Goal: Check status: Check status

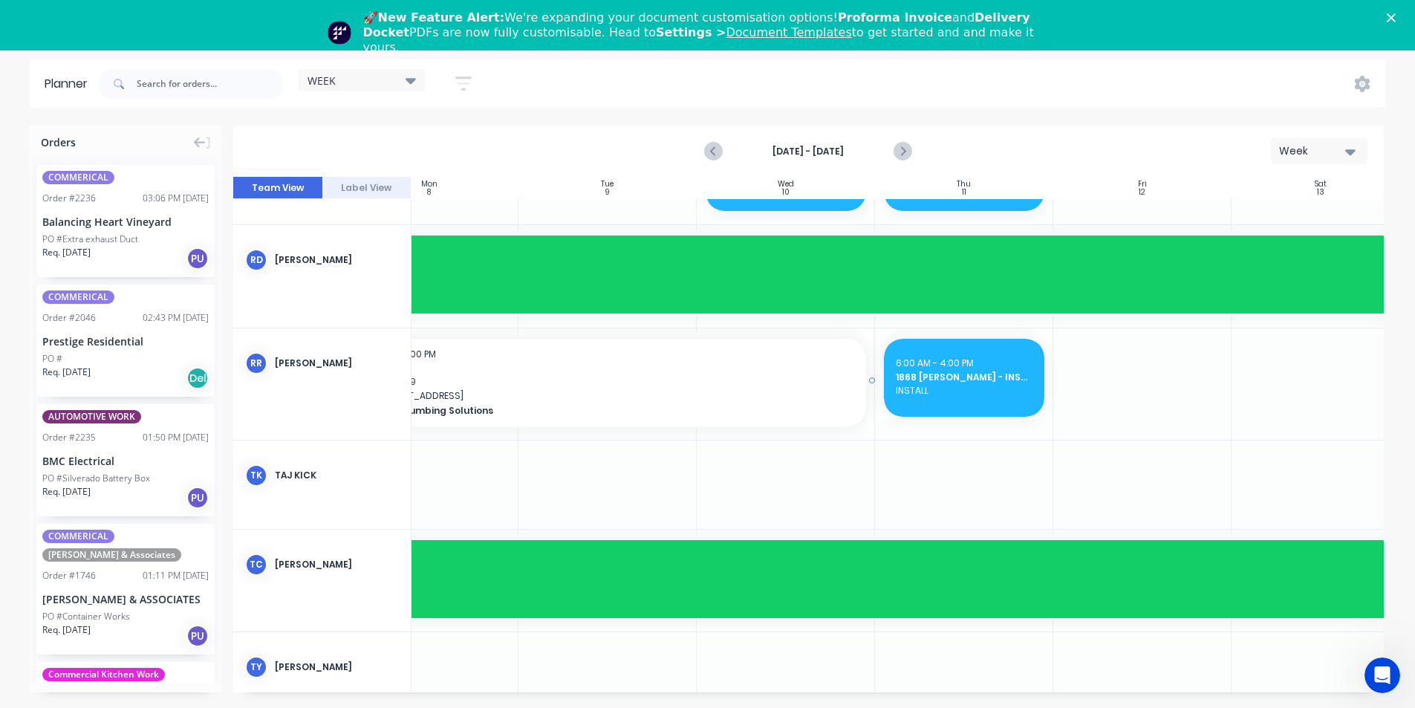
scroll to position [1364, 250]
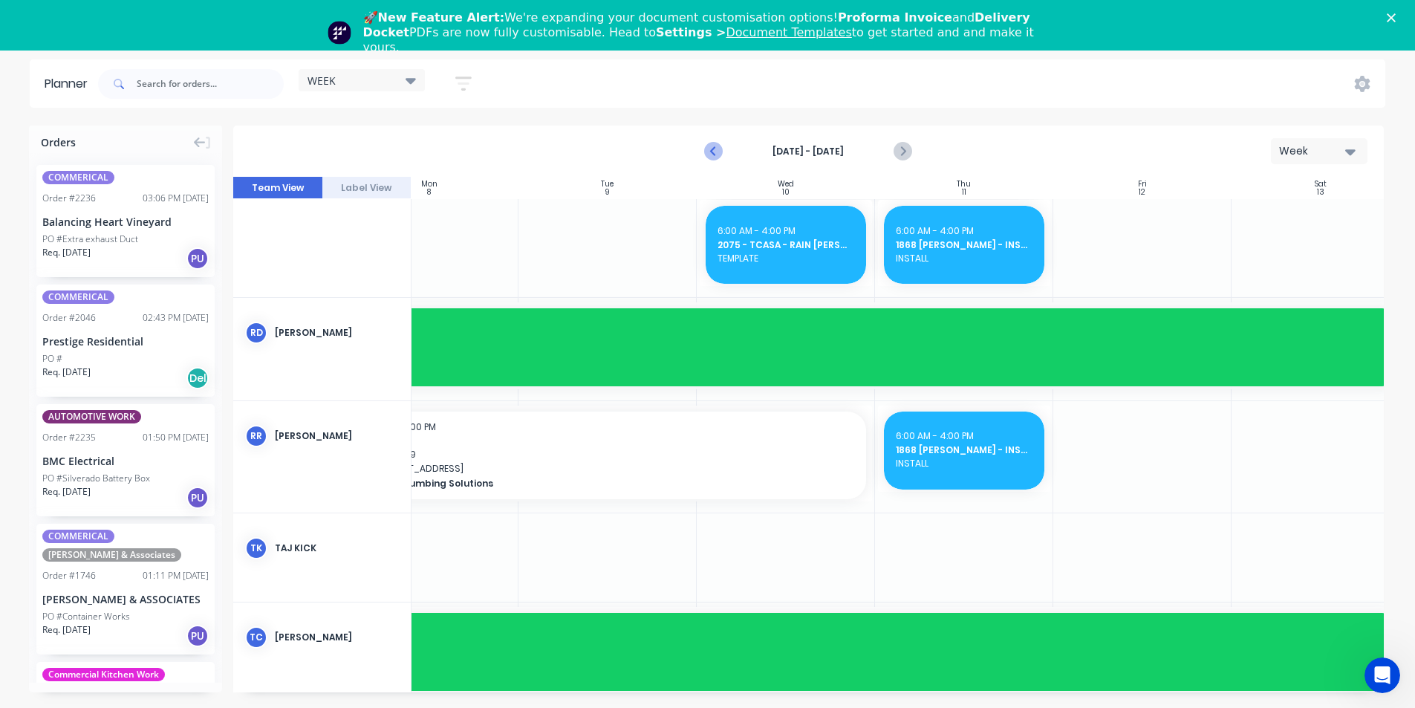
click at [719, 149] on icon "Previous page" at bounding box center [715, 152] width 18 height 18
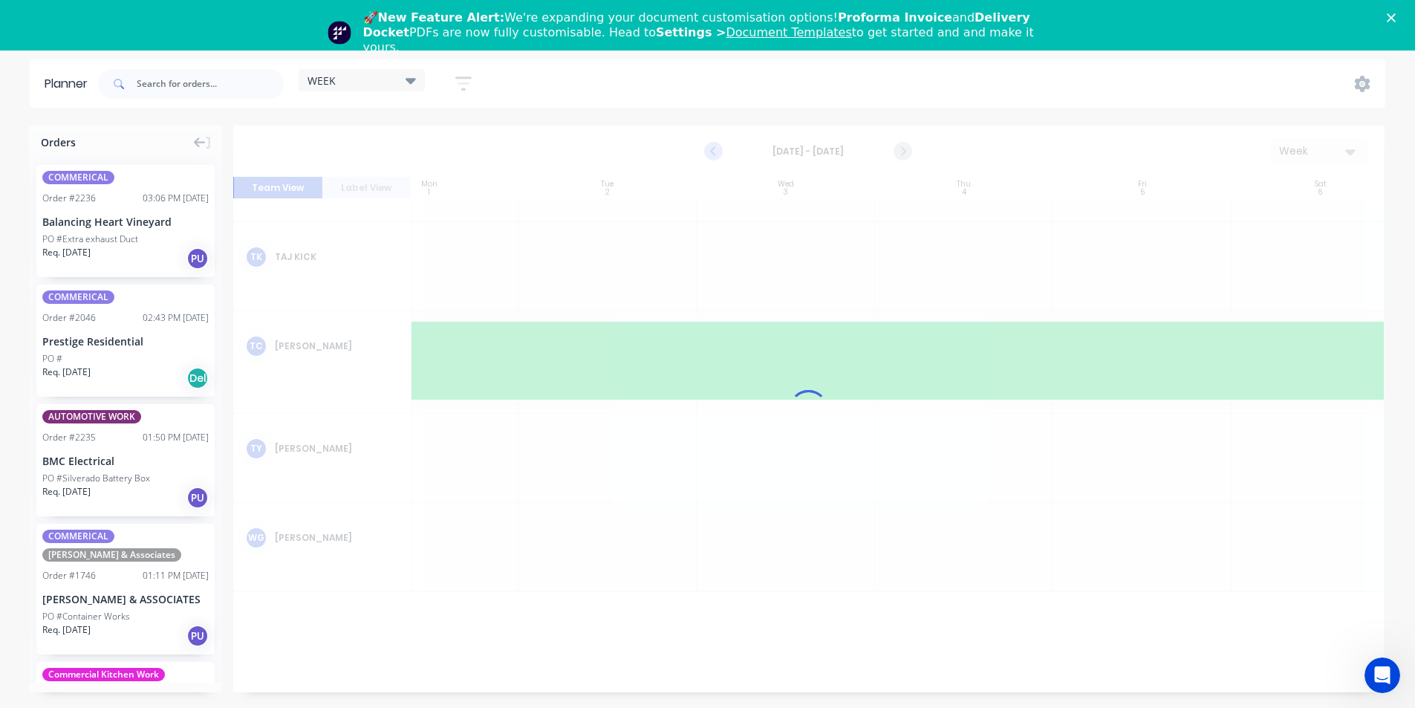
scroll to position [1072, 250]
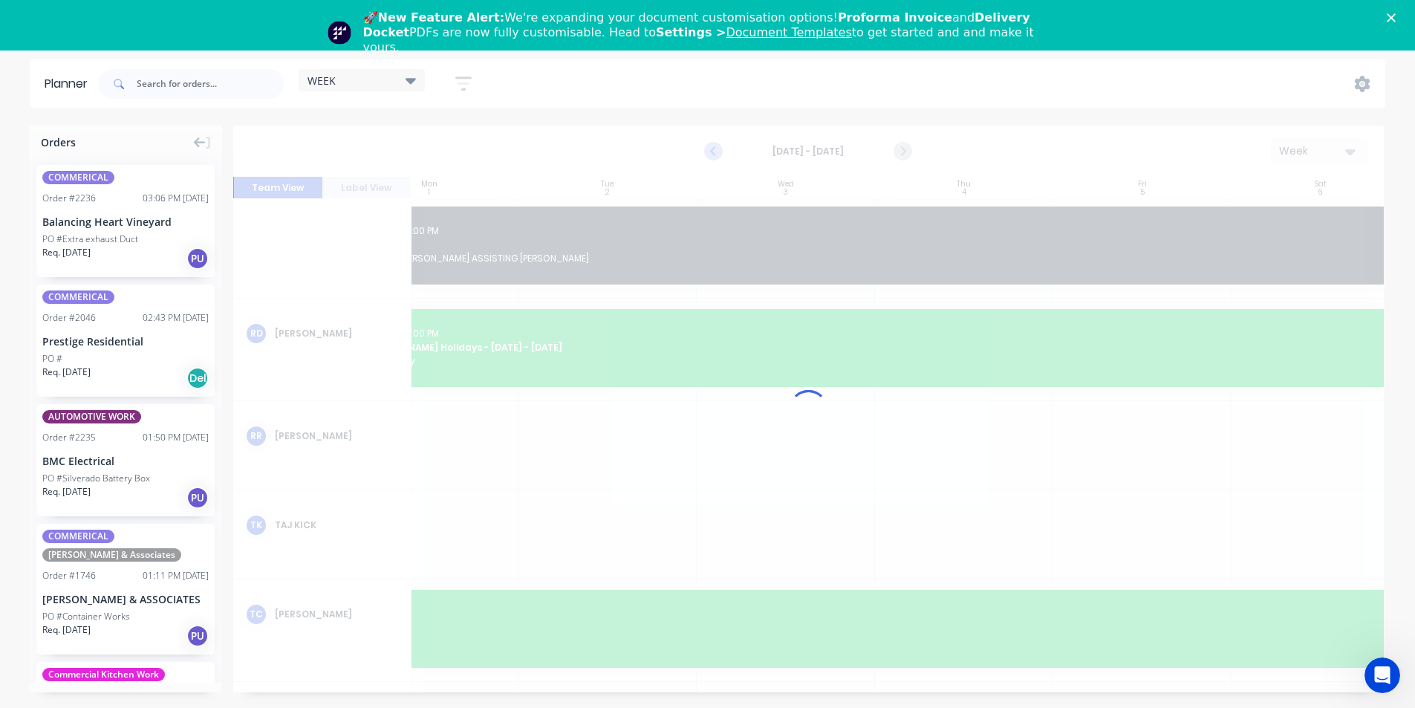
click at [719, 149] on icon "Previous page" at bounding box center [715, 152] width 18 height 18
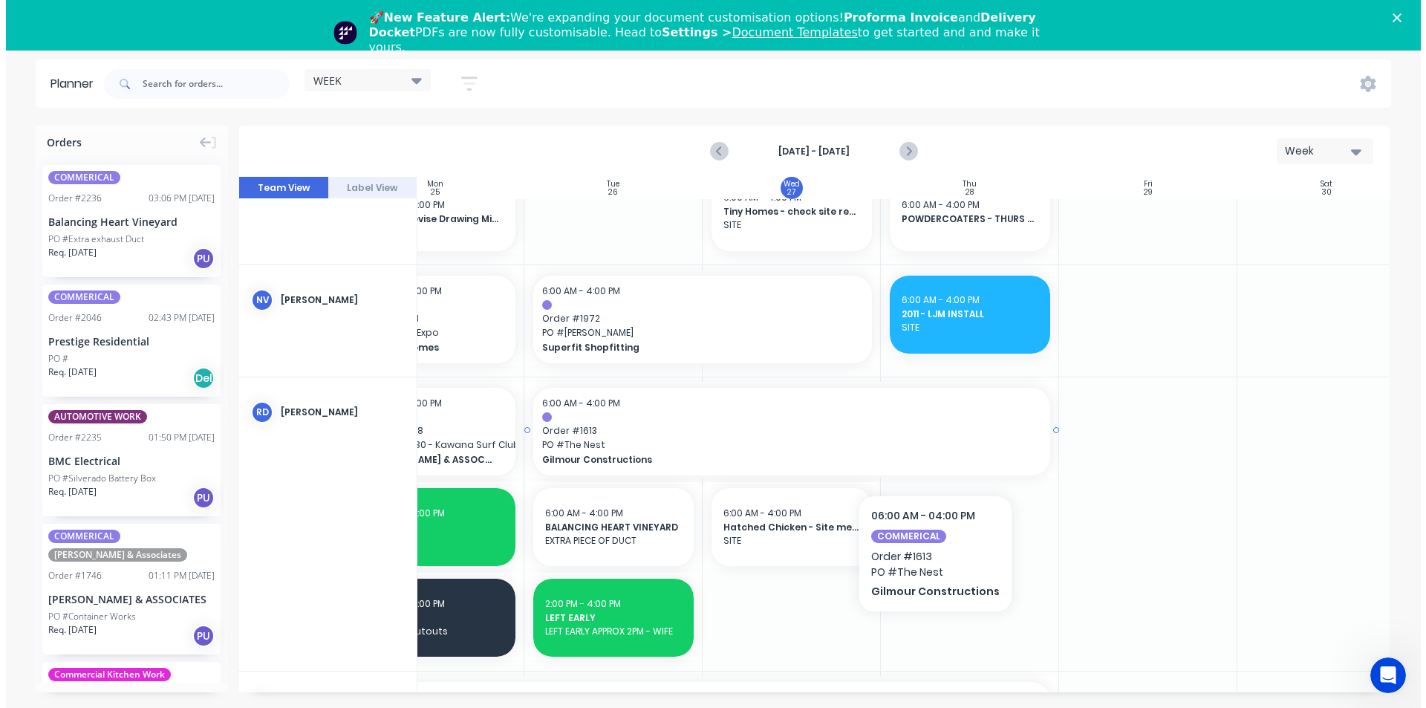
scroll to position [1137, 250]
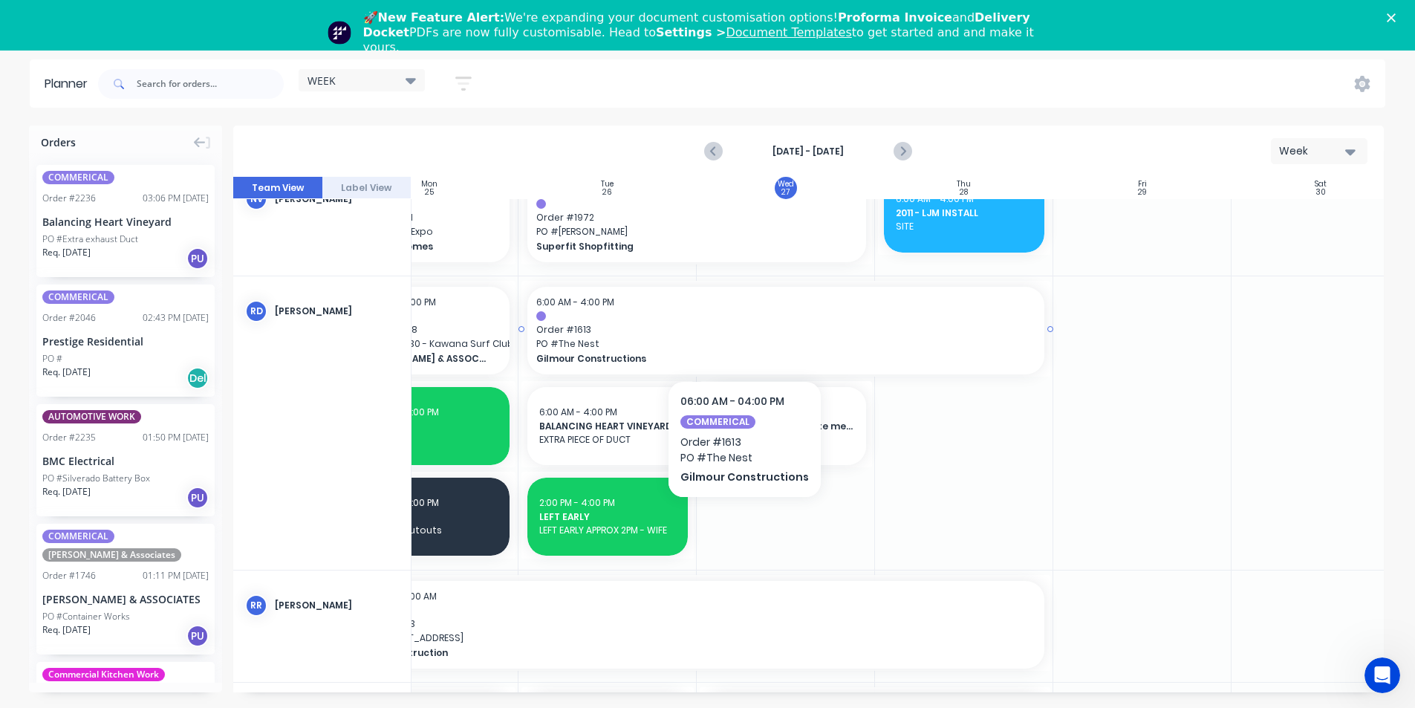
click at [740, 336] on span "Order # 1613" at bounding box center [785, 329] width 499 height 13
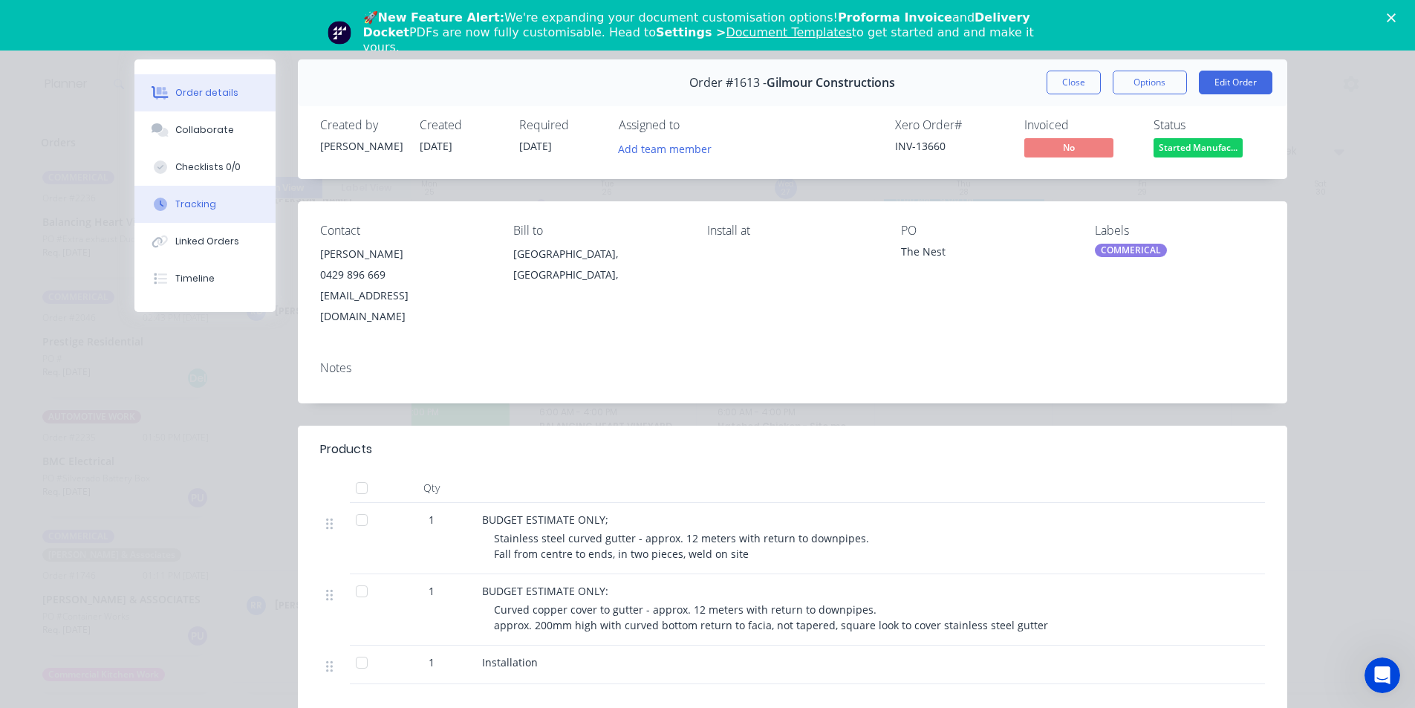
click at [202, 205] on div "Tracking" at bounding box center [195, 204] width 41 height 13
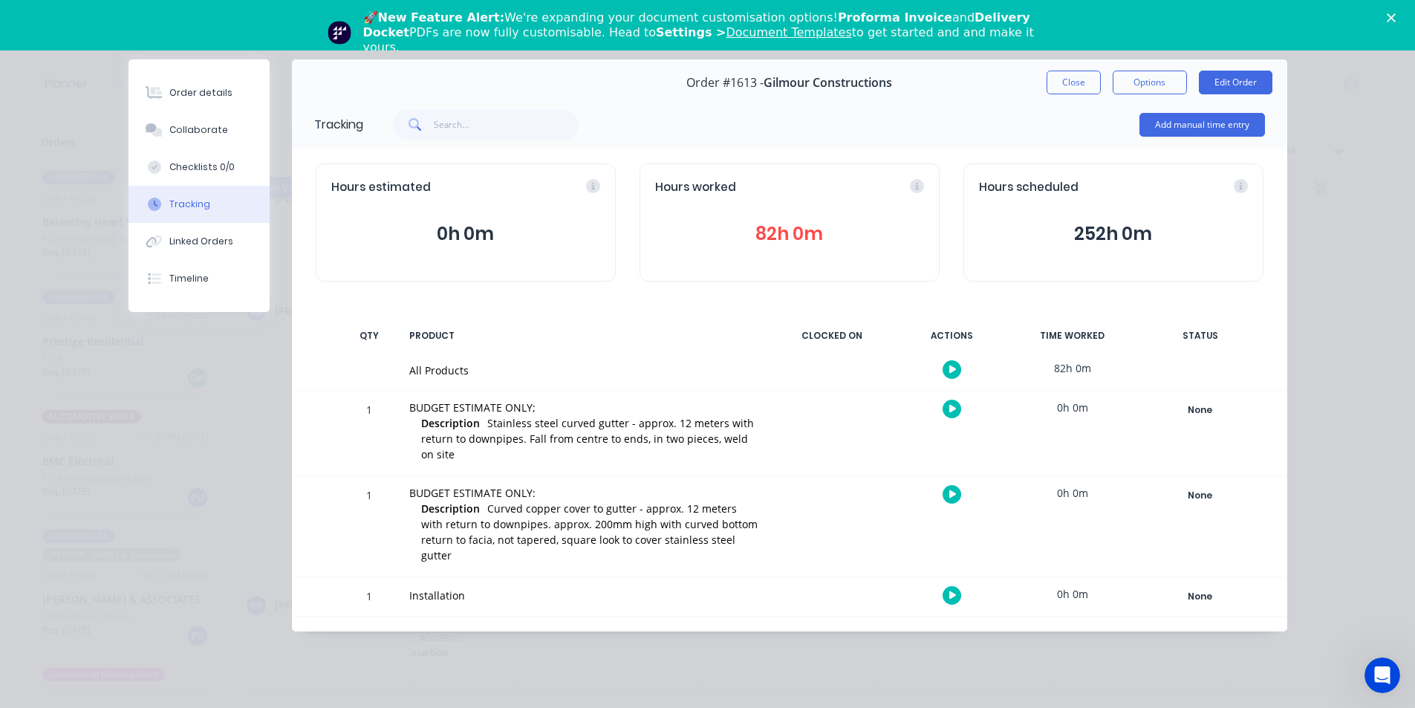
click at [772, 238] on button "82h 0m" at bounding box center [789, 234] width 269 height 28
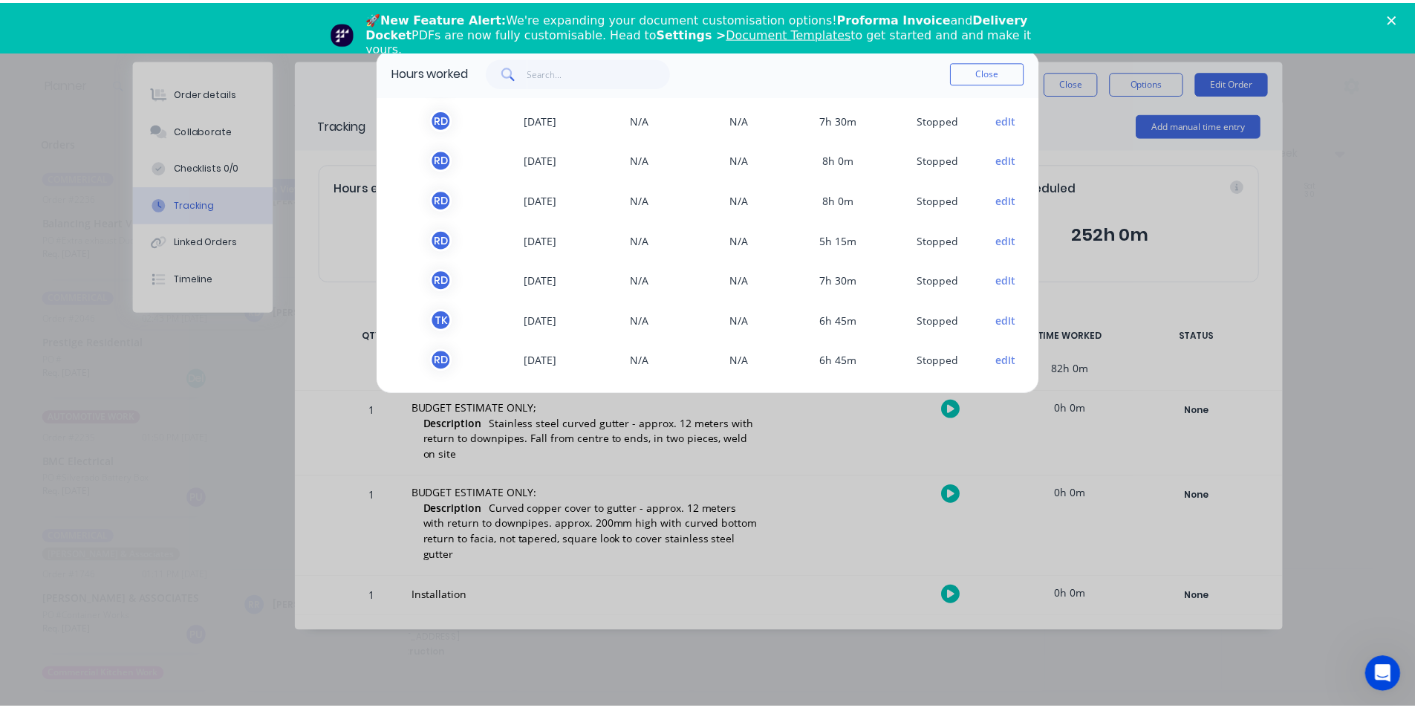
scroll to position [365, 0]
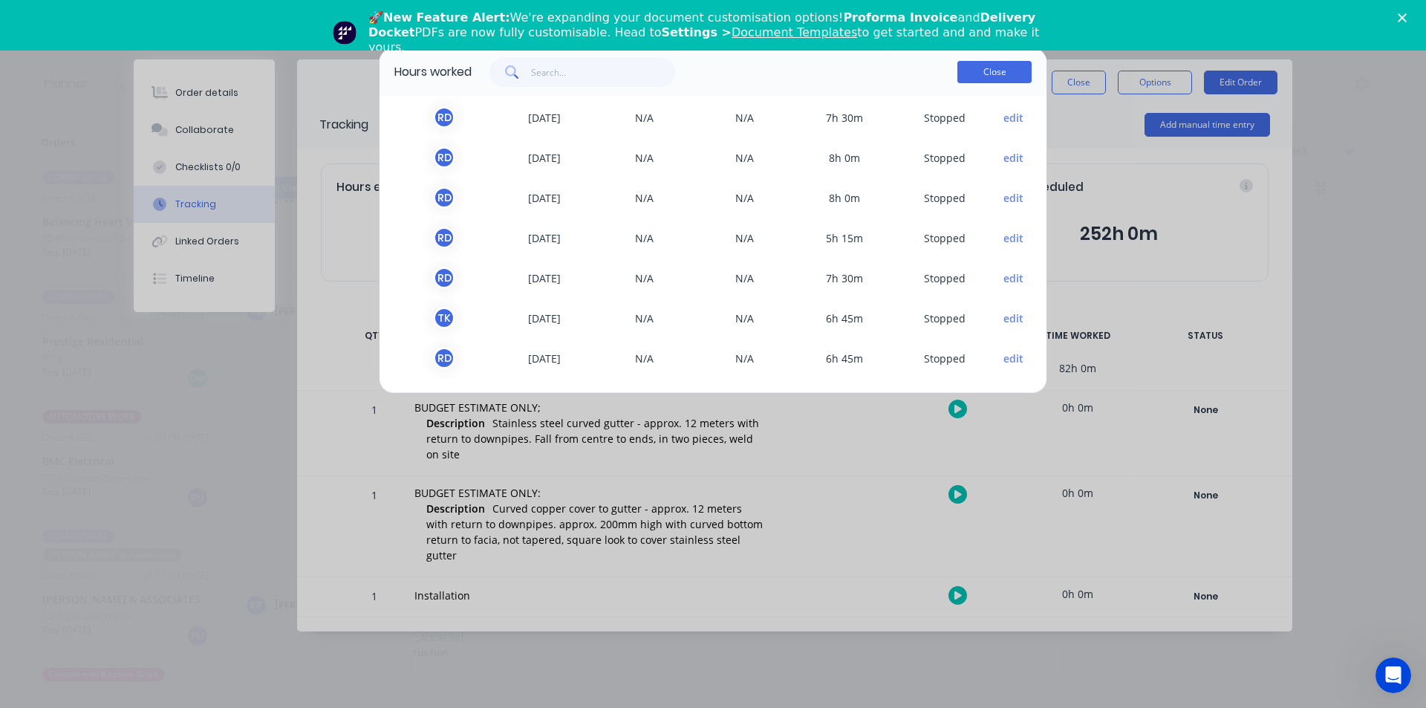
click at [986, 78] on button "Close" at bounding box center [994, 72] width 74 height 22
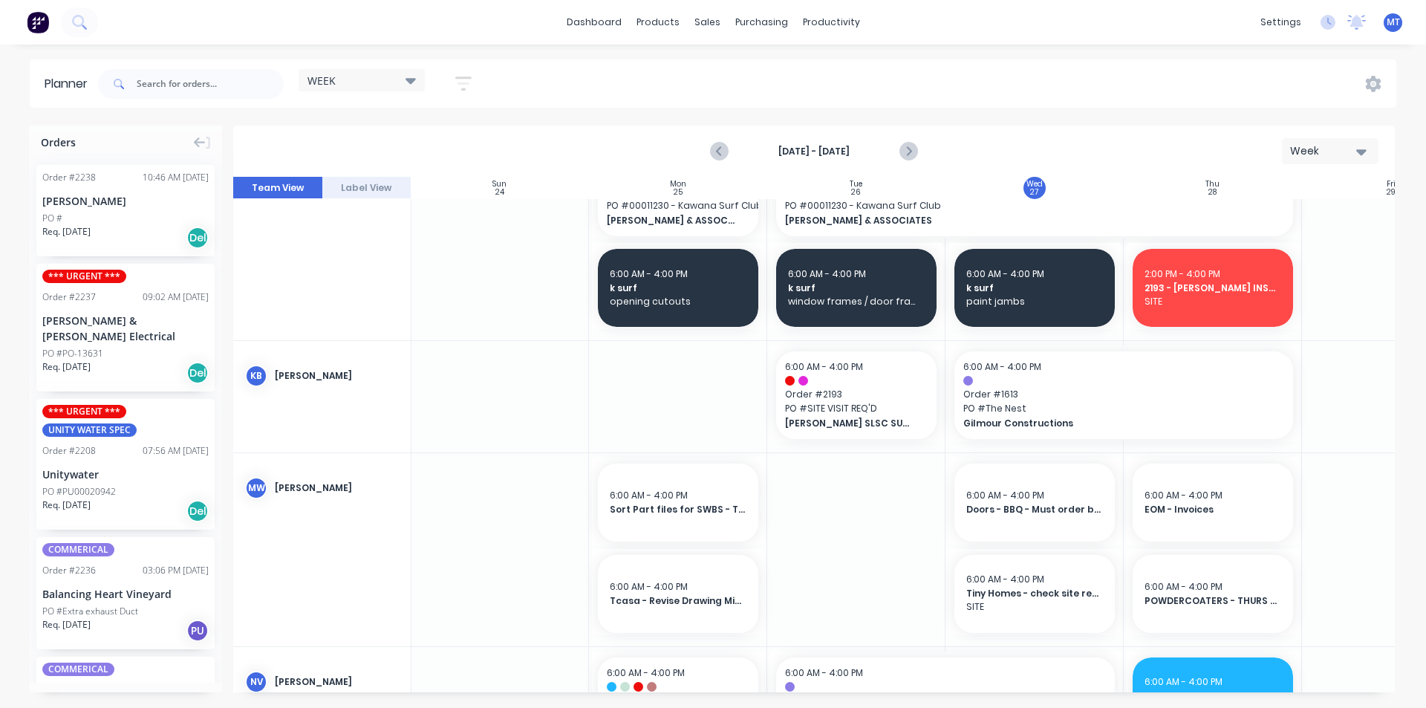
scroll to position [966, 1]
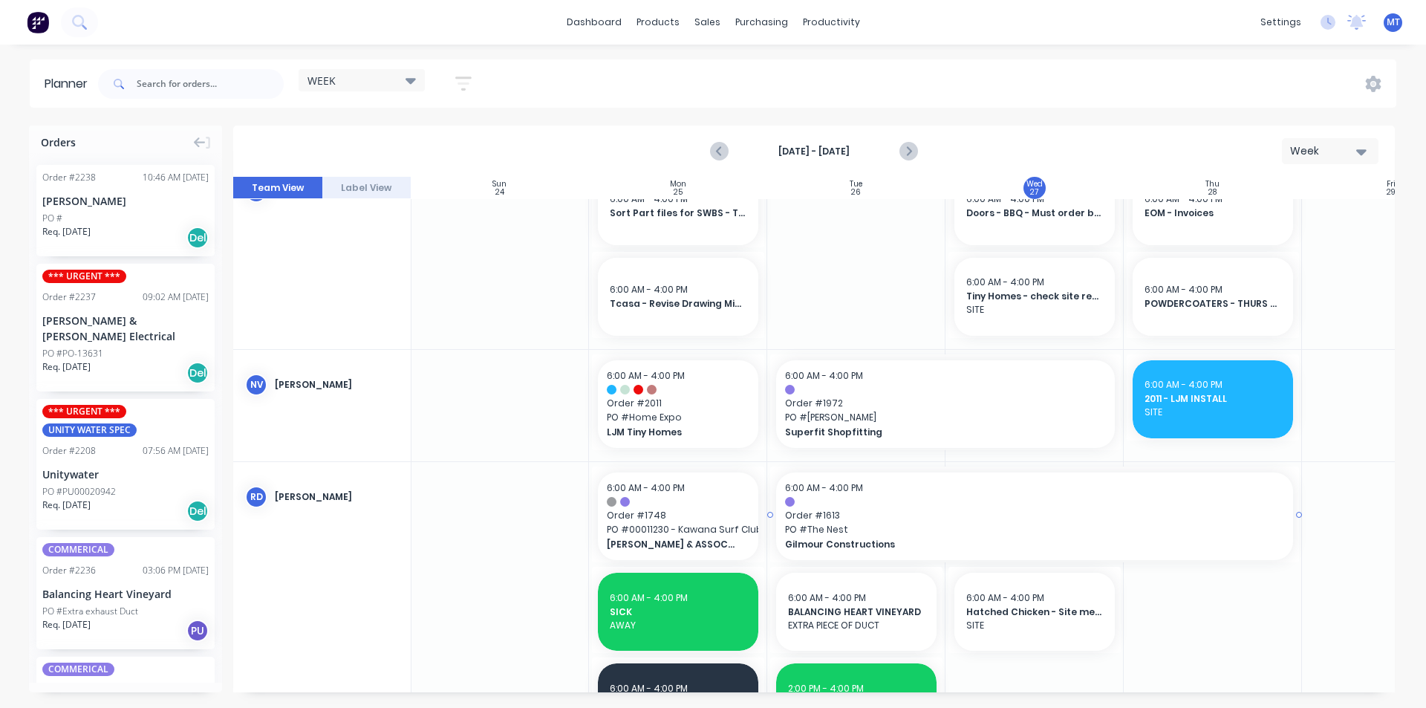
click at [915, 510] on span "Order # 1613" at bounding box center [1034, 515] width 499 height 13
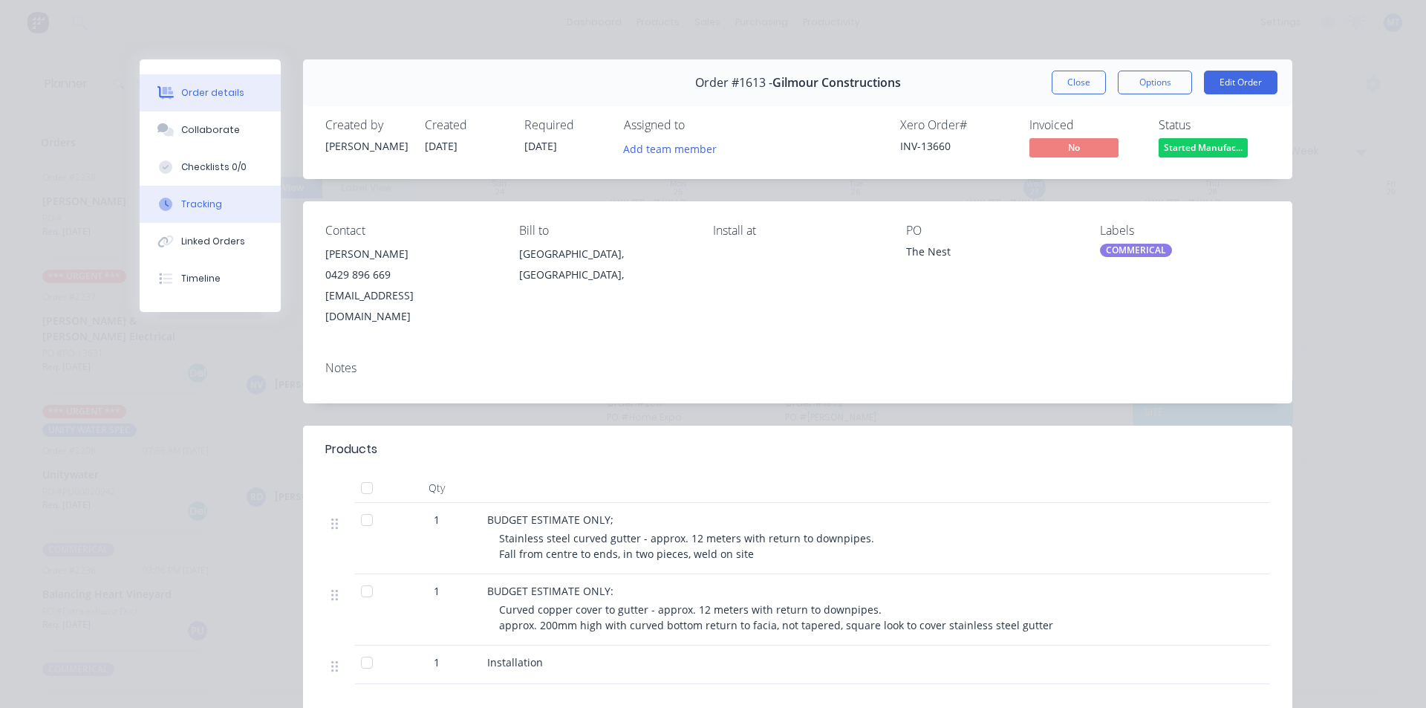
click at [205, 201] on div "Tracking" at bounding box center [201, 204] width 41 height 13
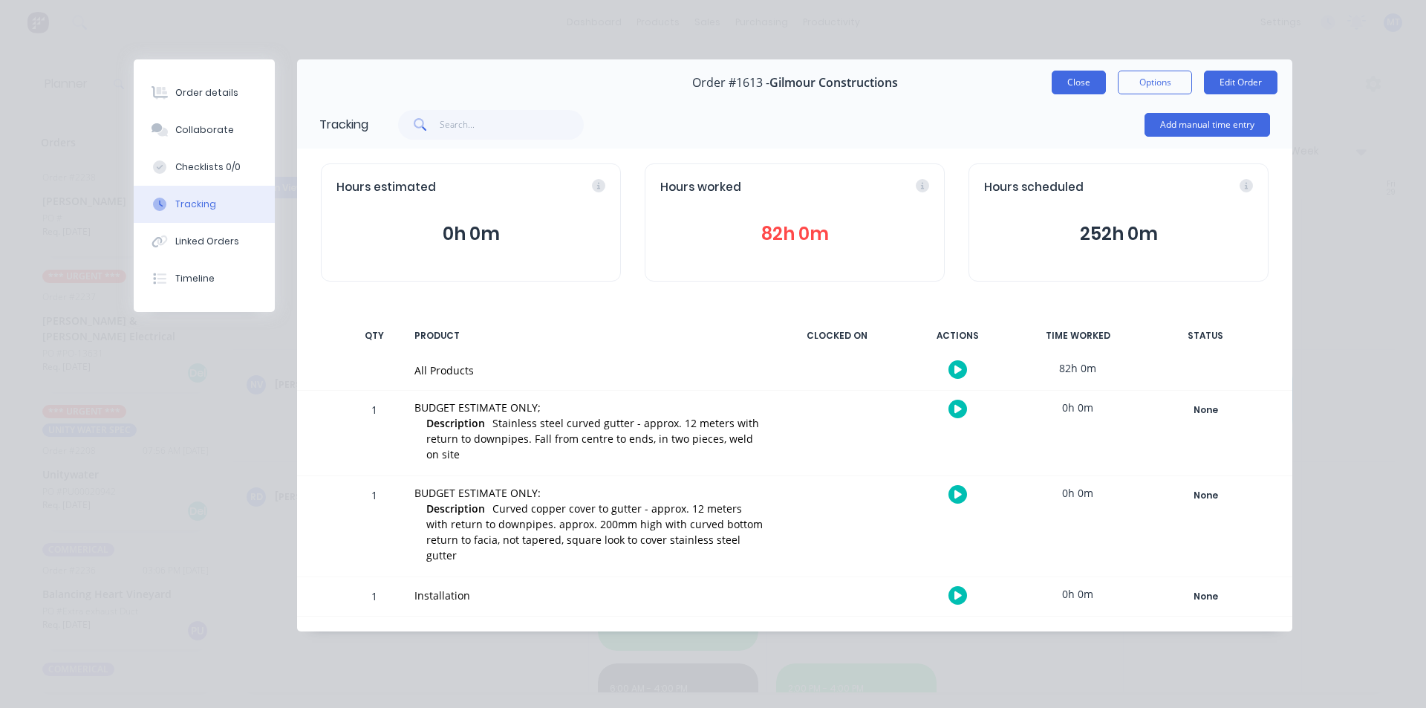
click at [1079, 85] on button "Close" at bounding box center [1079, 83] width 54 height 24
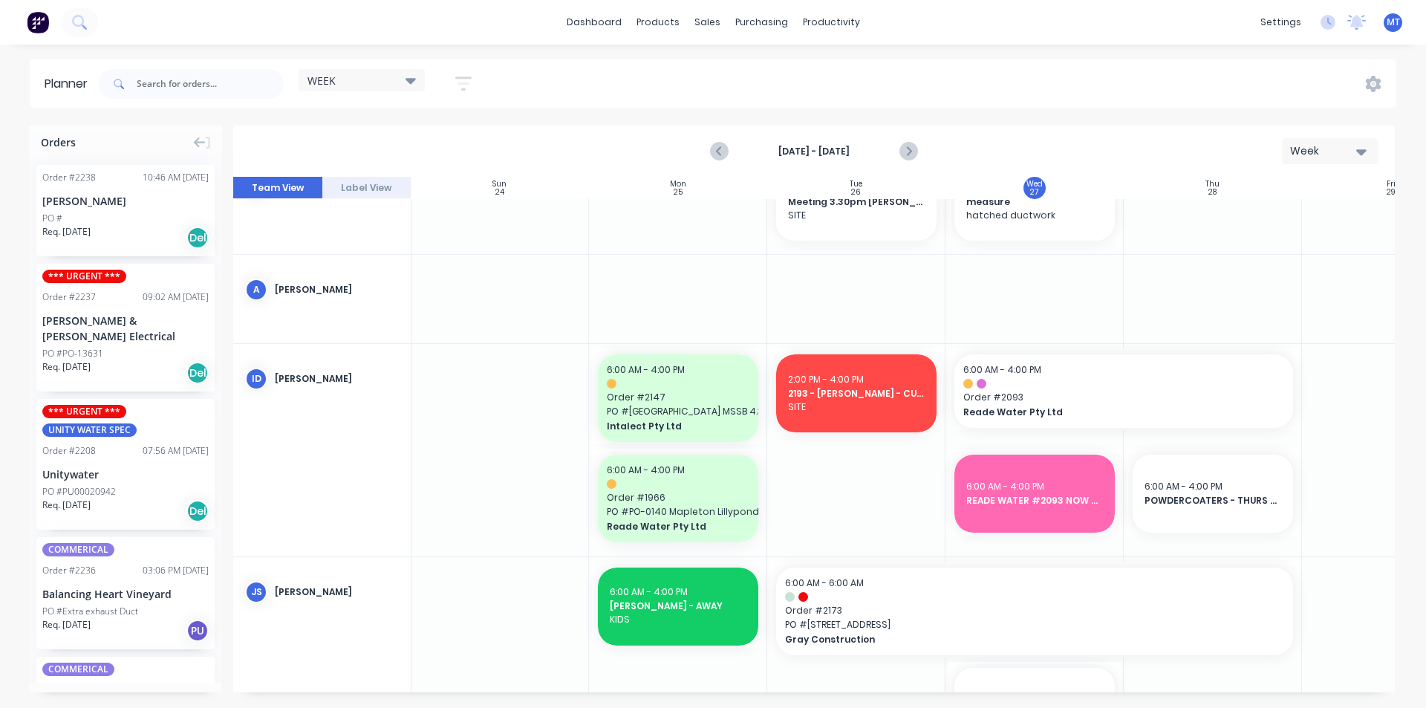
scroll to position [0, 1]
